Goal: Task Accomplishment & Management: Manage account settings

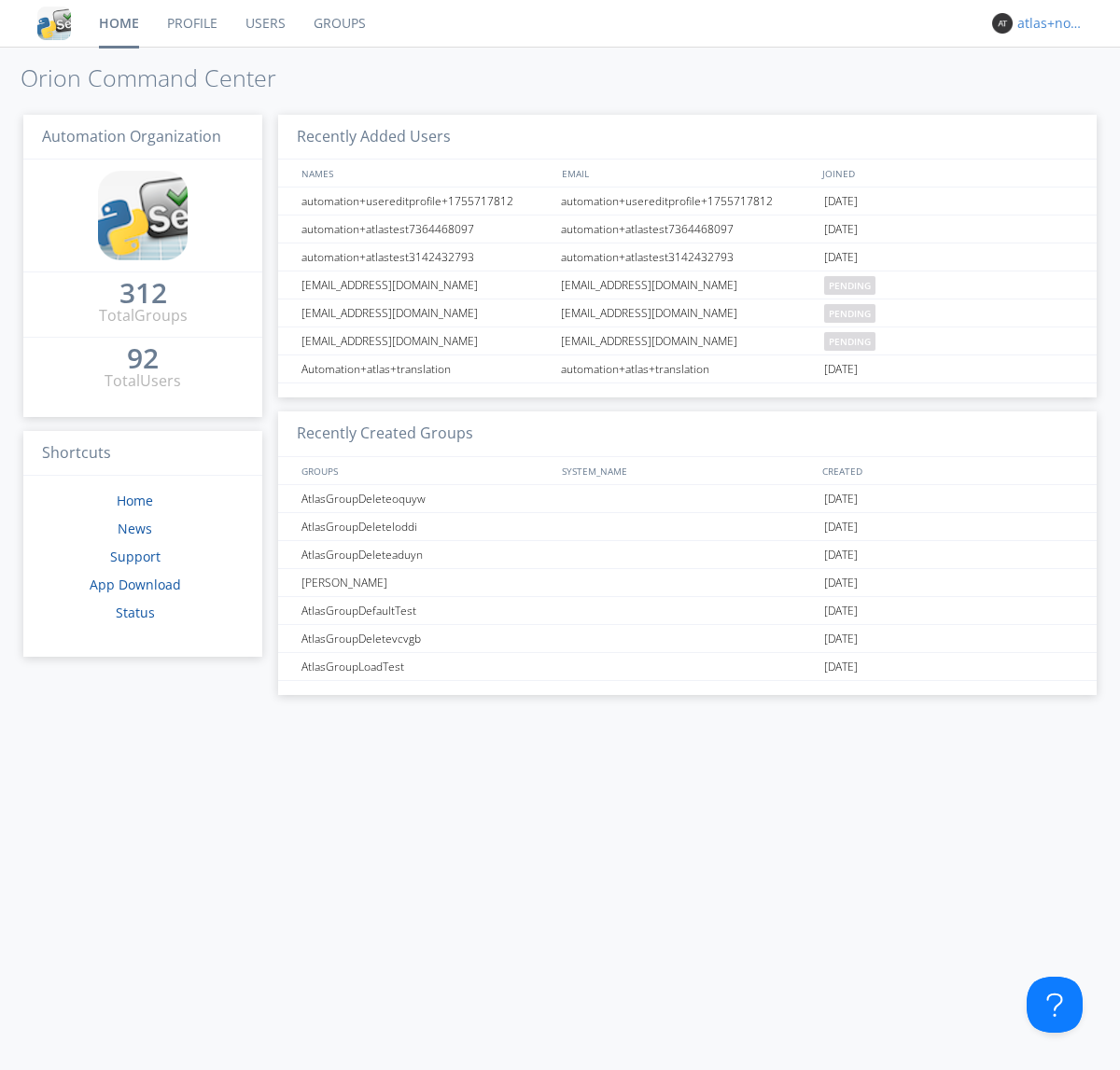
click at [1048, 24] on div "atlas+nodispatch" at bounding box center [1052, 23] width 70 height 19
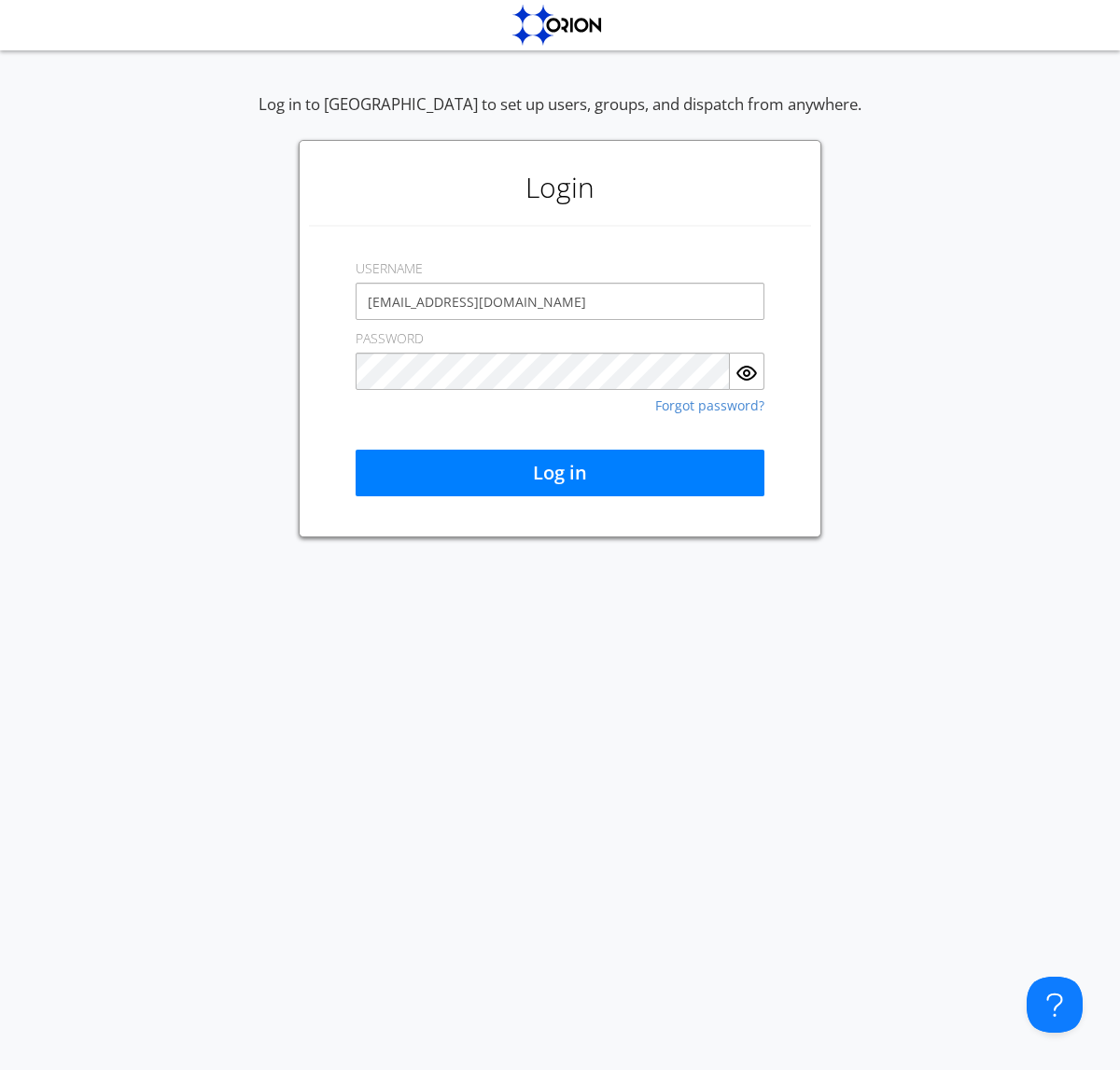
type input "[EMAIL_ADDRESS][DOMAIN_NAME]"
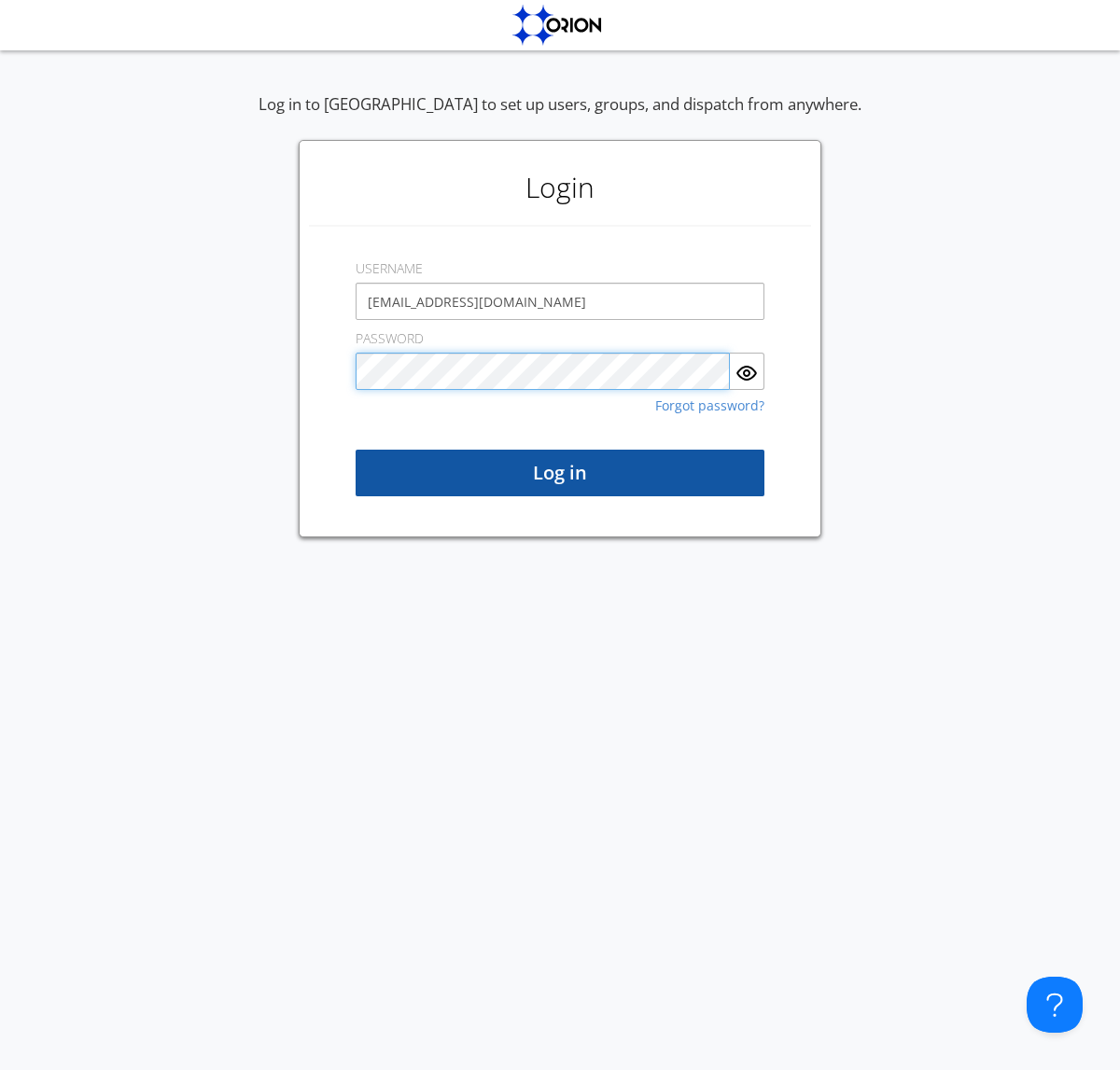
click at [560, 473] on button "Log in" at bounding box center [560, 473] width 408 height 47
